Goal: Transaction & Acquisition: Purchase product/service

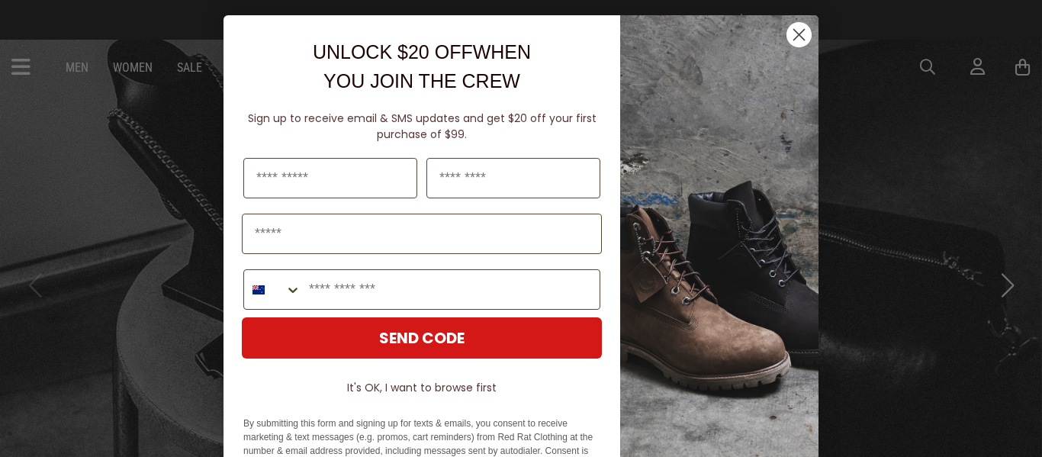
click at [931, 59] on div "Close dialog UNLOCK $20 OFF WHEN YOU JOIN THE CREW Sign up to receive email & S…" at bounding box center [521, 228] width 1042 height 457
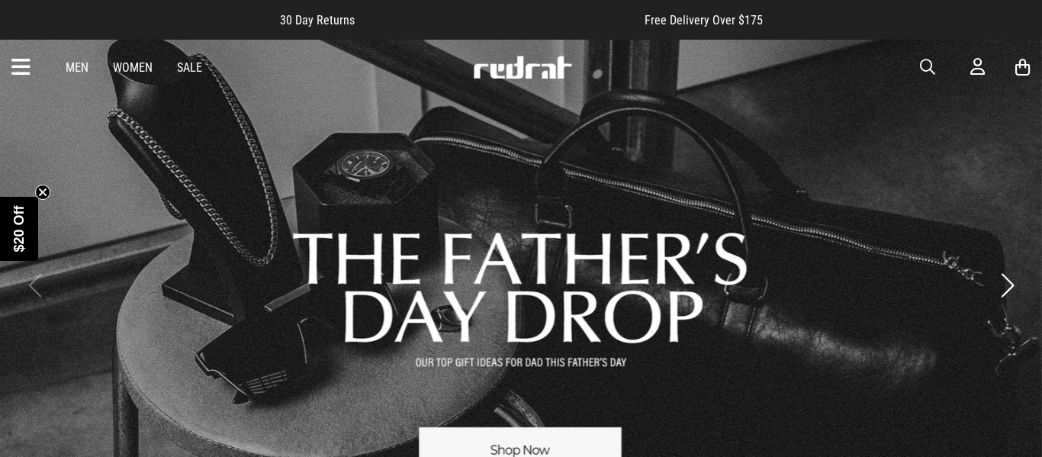
click at [932, 62] on span "button" at bounding box center [927, 67] width 15 height 18
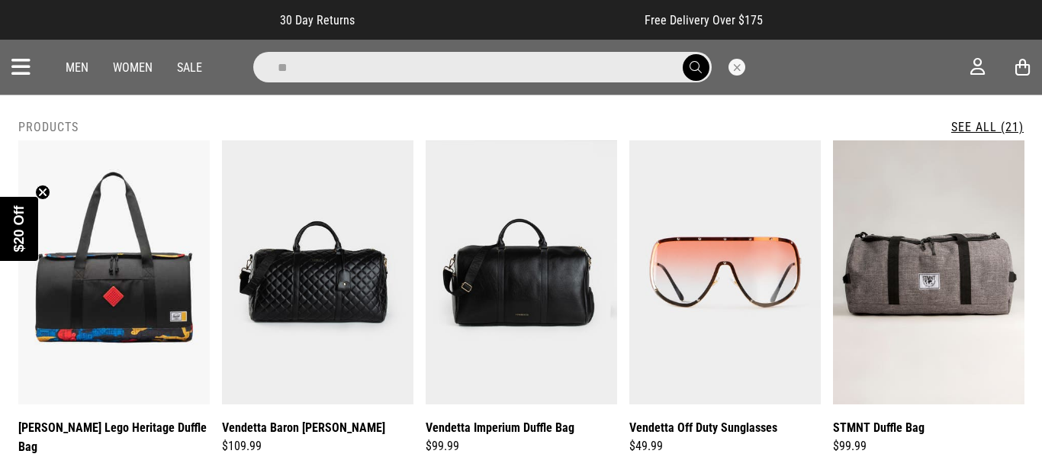
type input "*"
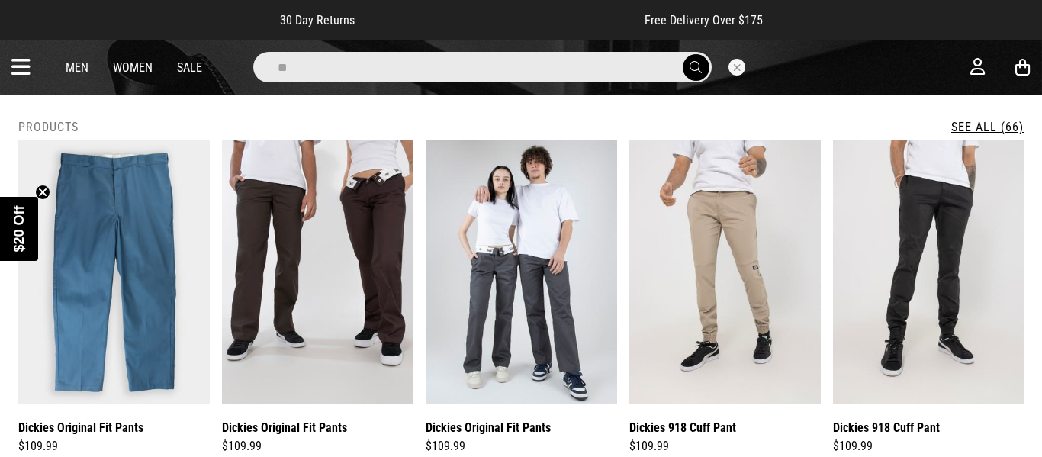
type input "*"
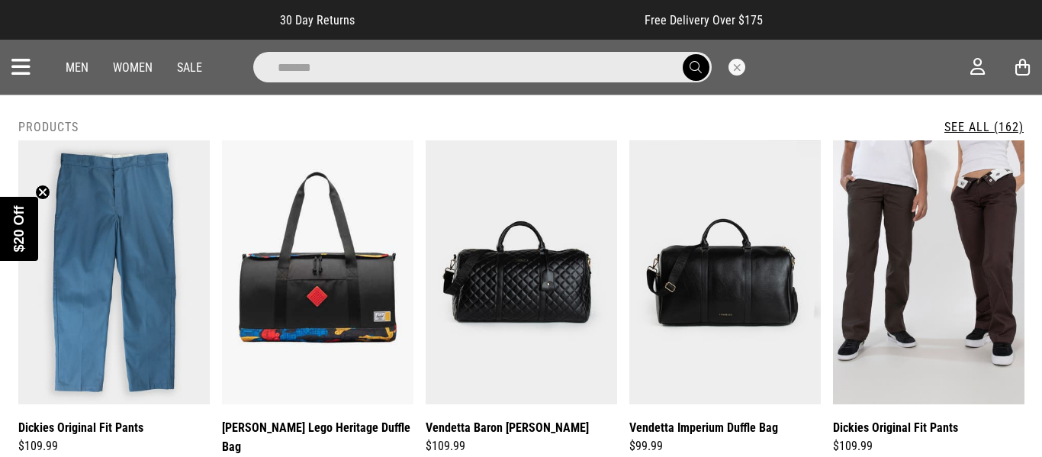
type input "*******"
click at [683, 54] on button "submit" at bounding box center [696, 67] width 27 height 27
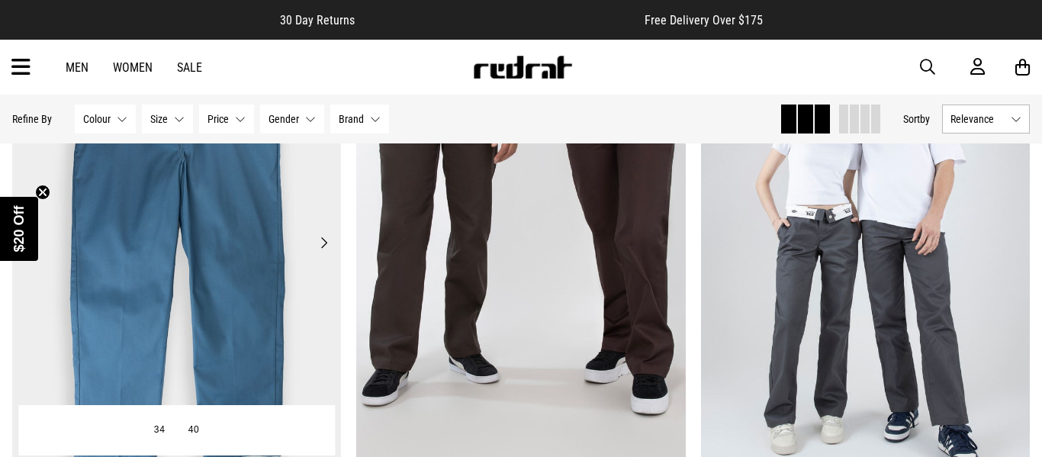
click at [323, 236] on button "Next" at bounding box center [323, 242] width 19 height 18
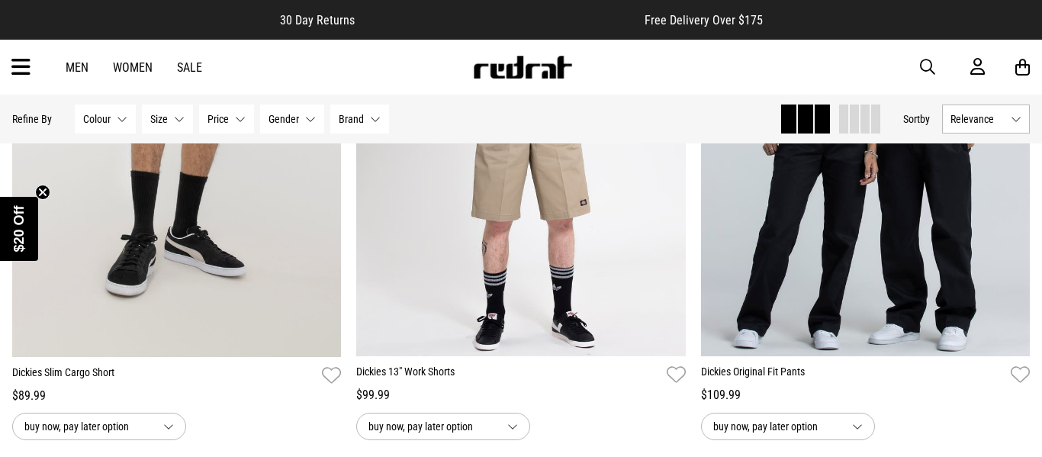
scroll to position [1548, 0]
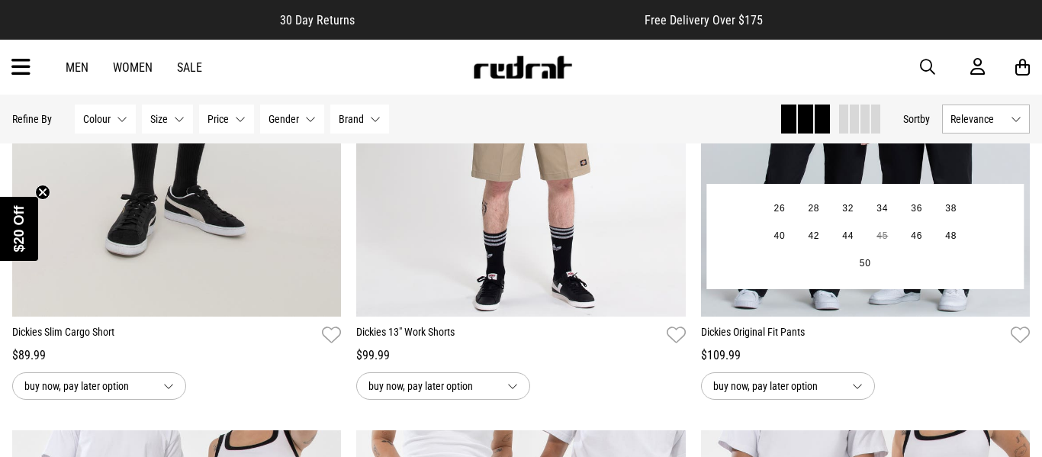
click at [761, 173] on img at bounding box center [865, 86] width 329 height 461
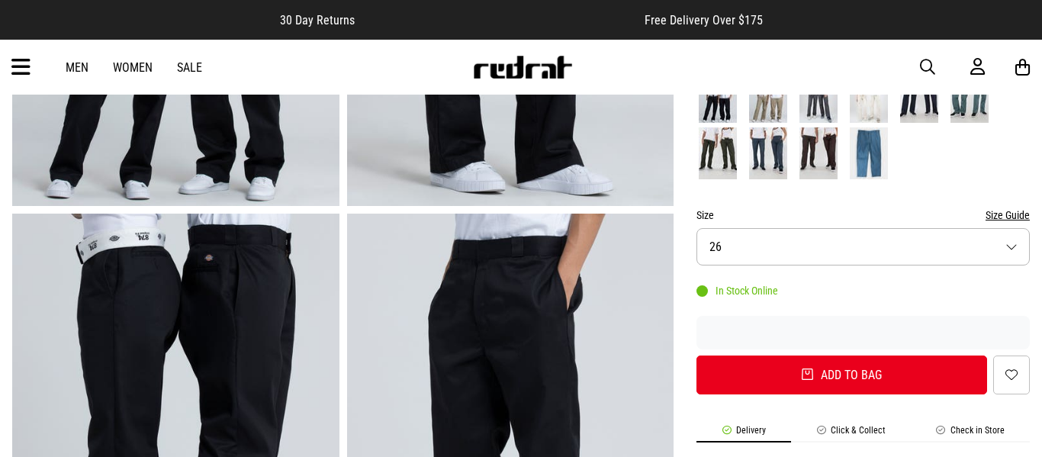
scroll to position [393, 0]
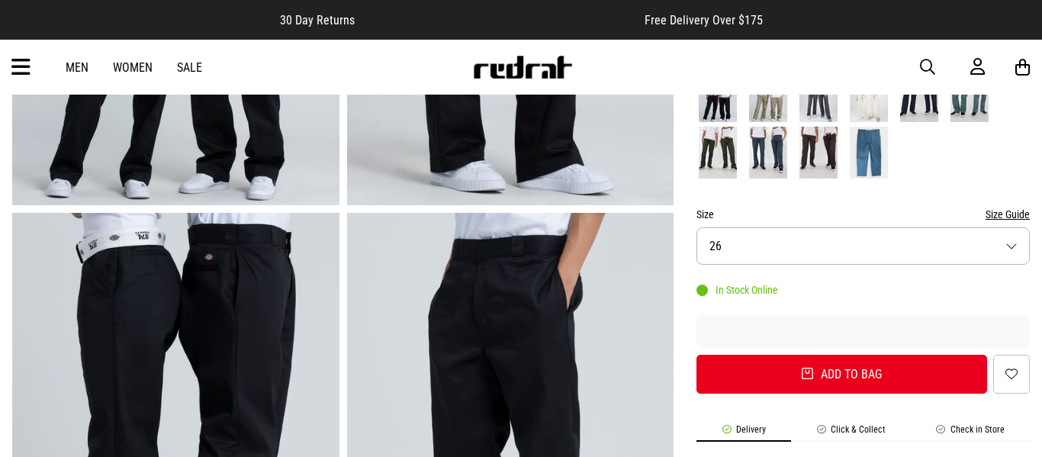
click at [705, 248] on button "Size 26" at bounding box center [862, 245] width 333 height 37
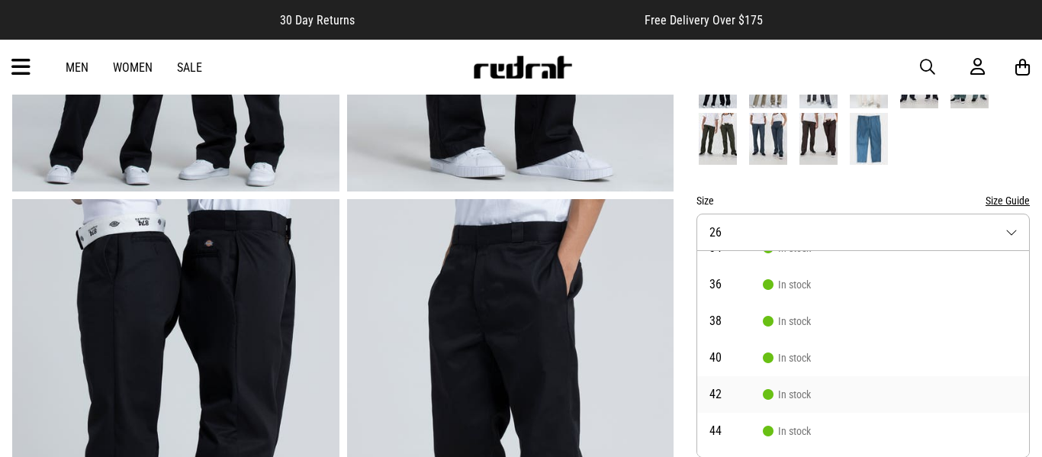
scroll to position [123, 0]
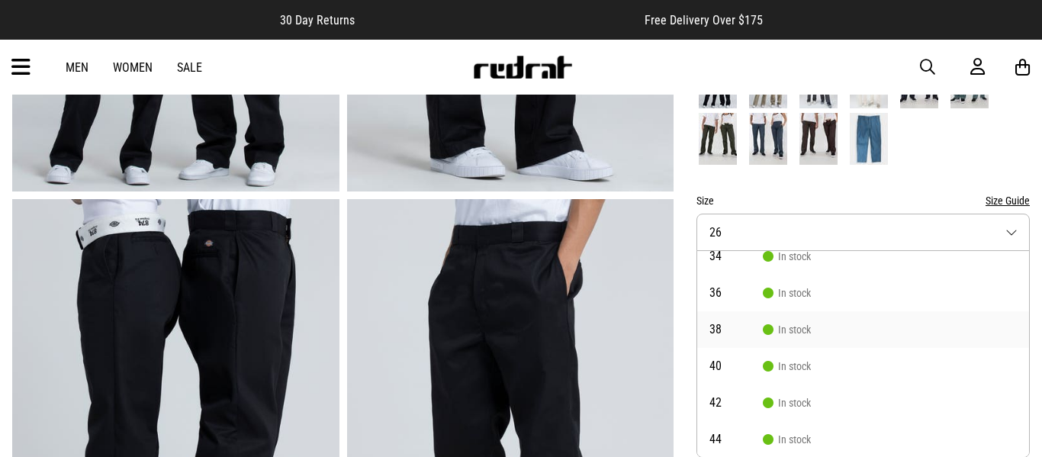
click at [719, 336] on span "38" at bounding box center [735, 329] width 53 height 12
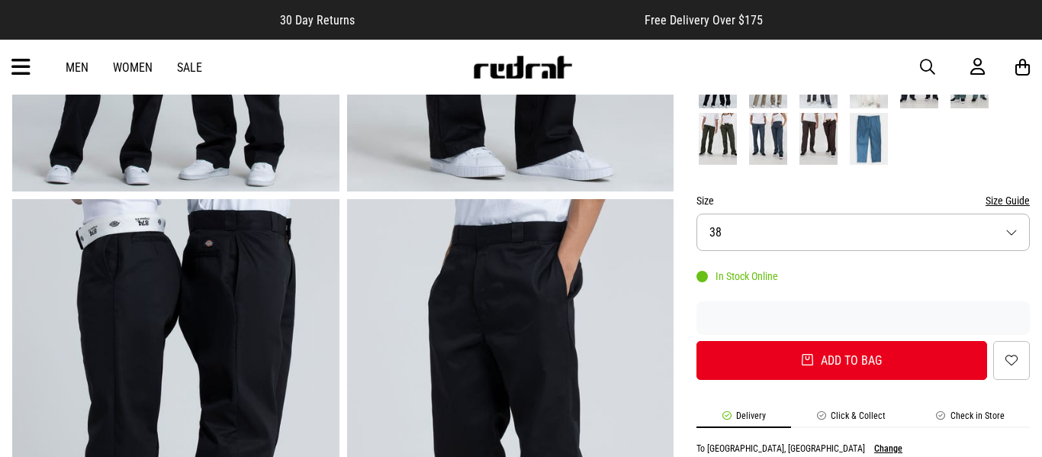
scroll to position [8, 0]
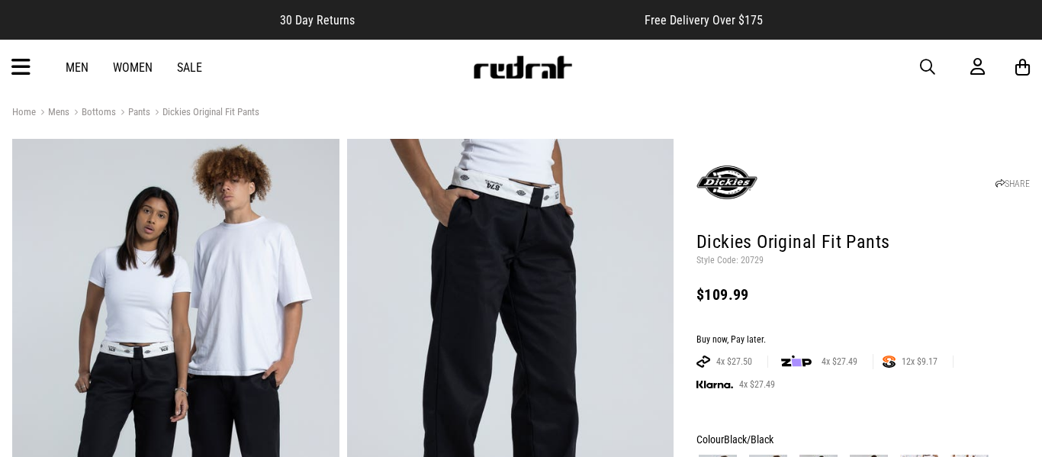
click at [162, 264] on img at bounding box center [175, 364] width 327 height 451
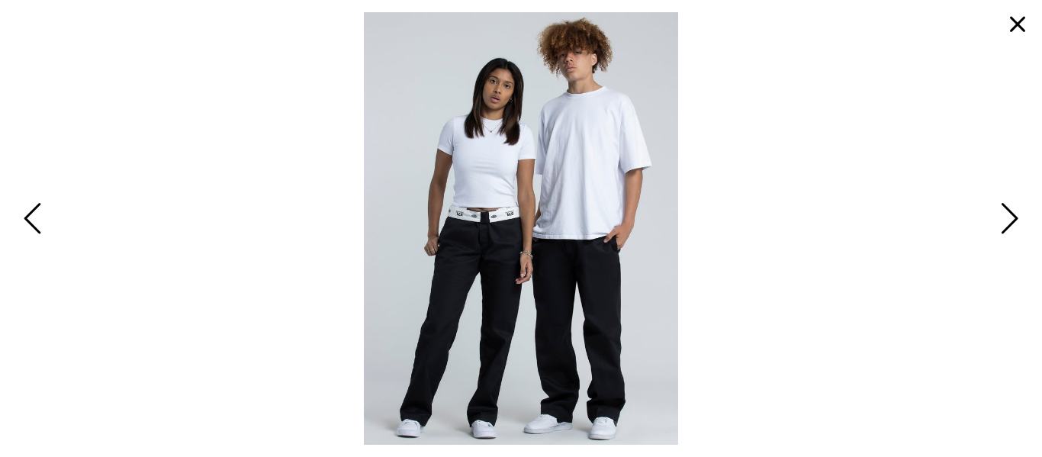
click at [1010, 204] on span "Next" at bounding box center [1007, 220] width 24 height 44
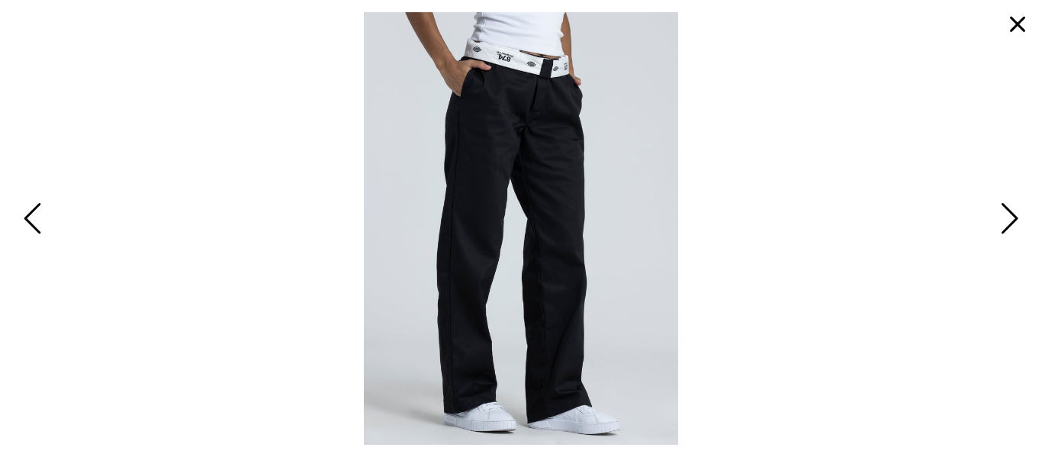
click at [1010, 204] on span "Next" at bounding box center [1007, 220] width 24 height 44
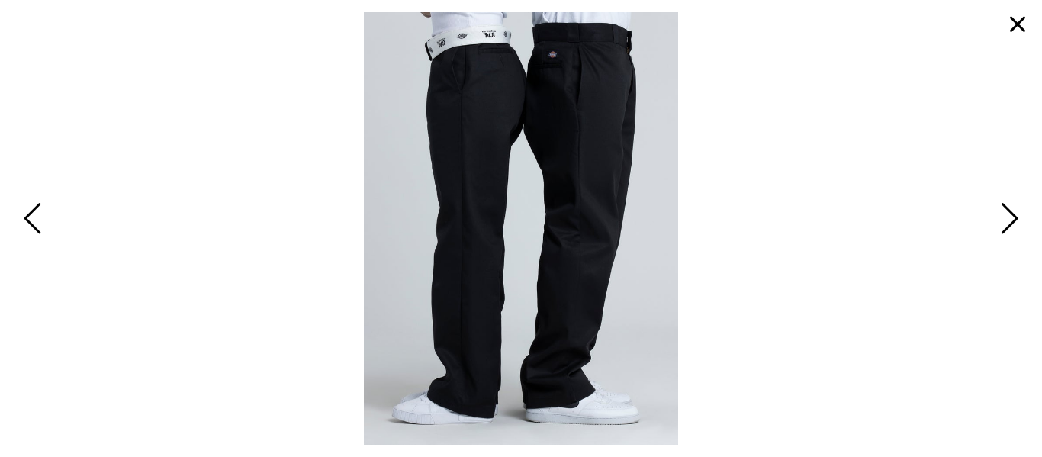
click at [1010, 204] on span "Next" at bounding box center [1007, 220] width 24 height 44
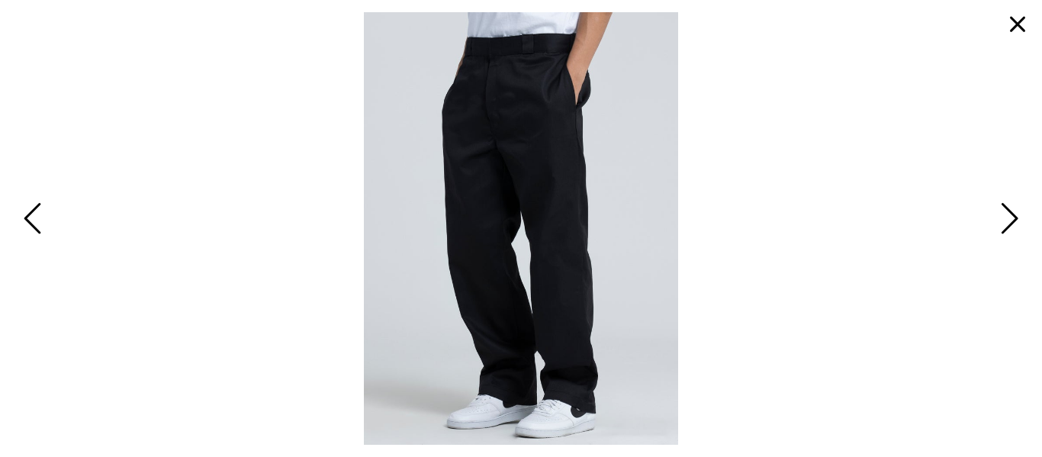
click at [1010, 204] on span "Next" at bounding box center [1007, 220] width 24 height 44
